Goal: Task Accomplishment & Management: Use online tool/utility

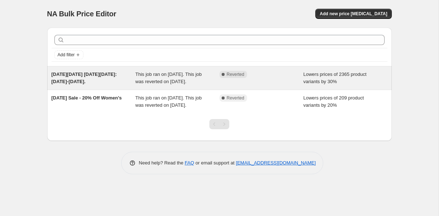
click at [326, 82] on span "Lowers prices of 2365 product variants by 30%" at bounding box center [335, 78] width 63 height 13
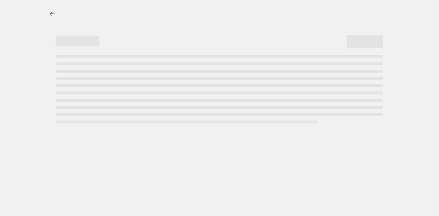
select select "percentage"
